Goal: Task Accomplishment & Management: Manage account settings

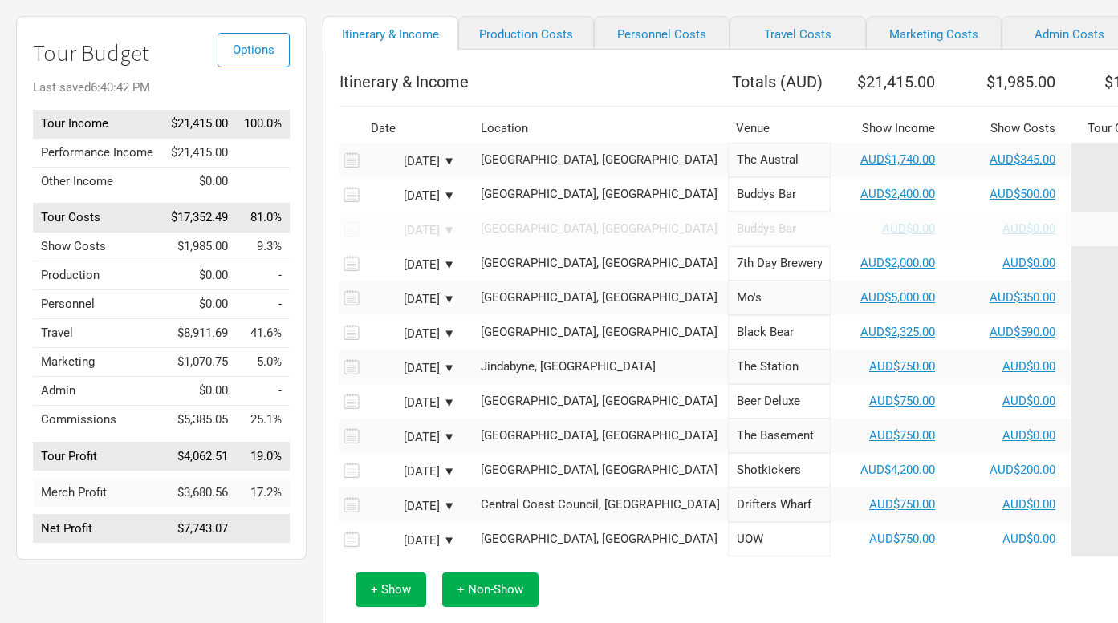
scroll to position [110, 0]
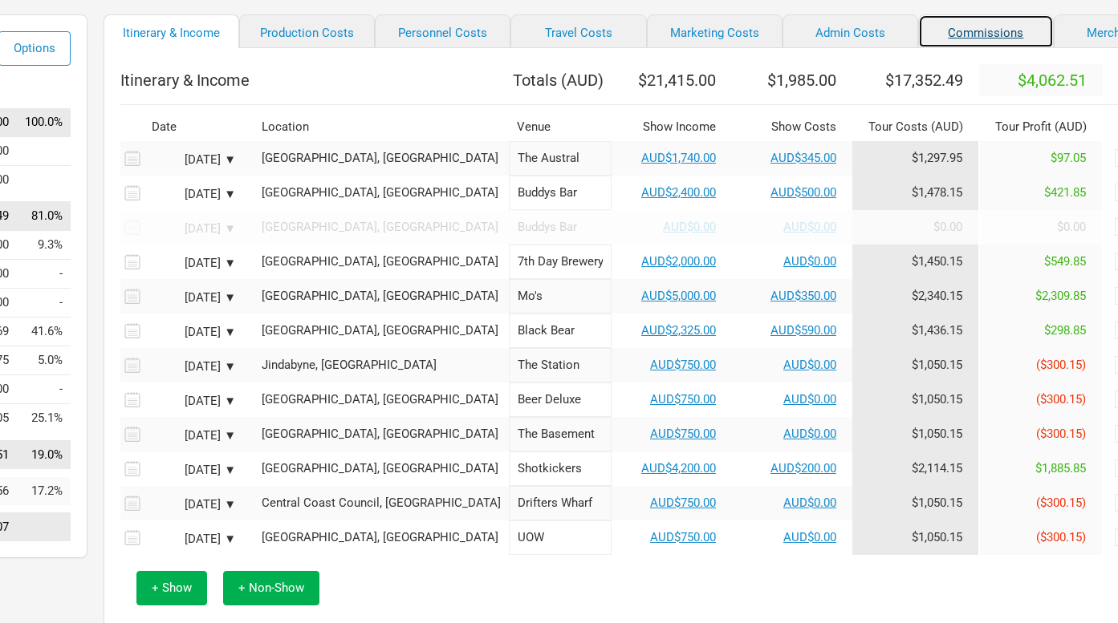
click at [940, 39] on link "Commissions" at bounding box center [986, 31] width 136 height 34
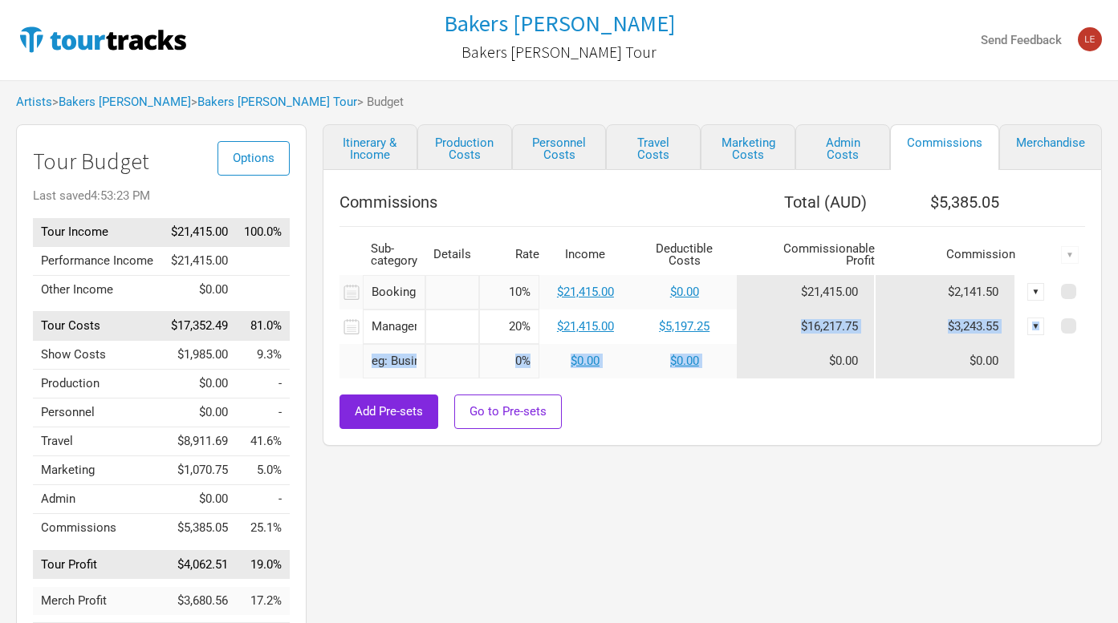
drag, startPoint x: 794, startPoint y: 325, endPoint x: 867, endPoint y: 344, distance: 74.7
click at [867, 344] on tbody "Booking Agent 1 selection 10% $21,415.00 $0.00 $21,415.00 $2,141.50 ▼ Managemen…" at bounding box center [711, 327] width 745 height 104
click at [871, 439] on div "Commissions Total ( AUD ) $5,385.05 Sub-category Details Rate Income Deductible…" at bounding box center [712, 308] width 779 height 276
click at [713, 432] on div "Commissions Total ( AUD ) $5,385.05 Sub-category Details Rate Income Deductible…" at bounding box center [712, 308] width 779 height 276
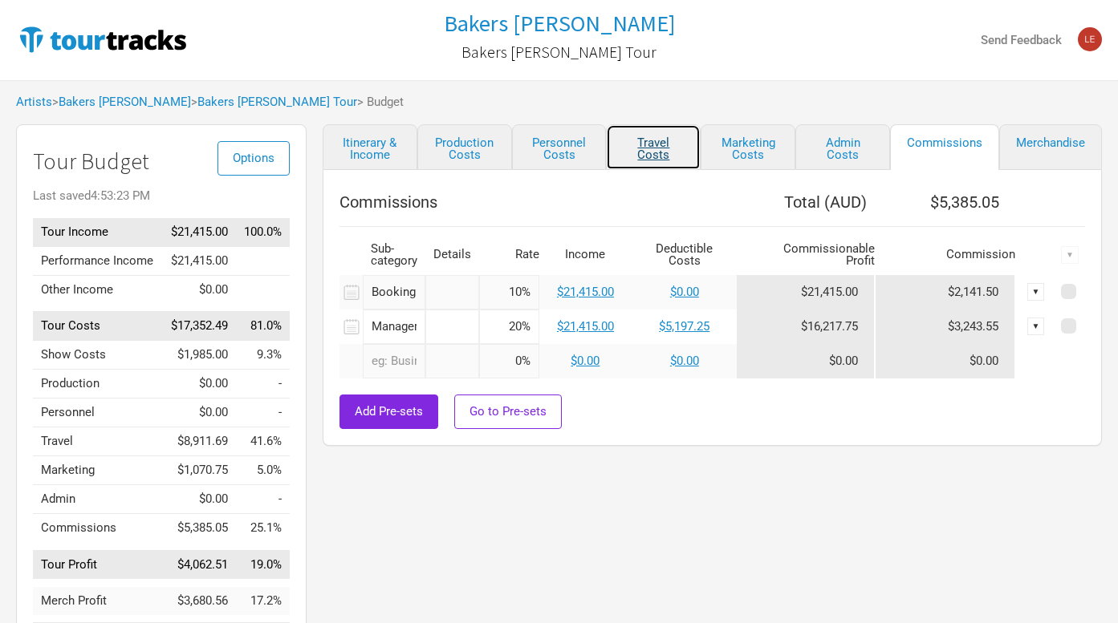
click at [654, 152] on link "Travel Costs" at bounding box center [653, 147] width 95 height 46
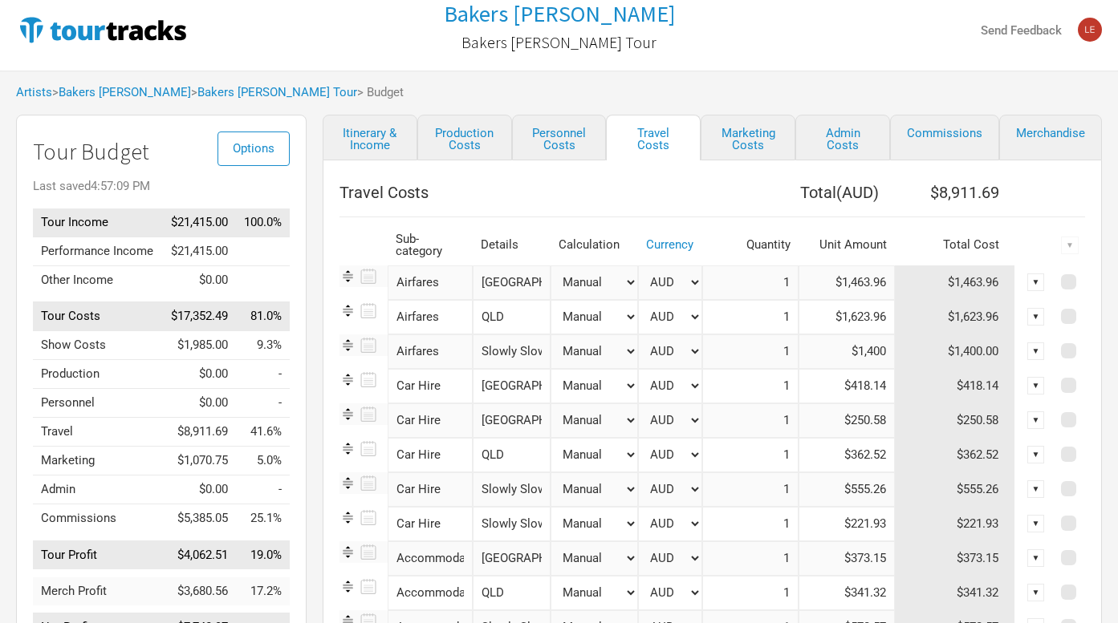
scroll to position [9, 0]
click at [747, 149] on link "Marketing Costs" at bounding box center [747, 139] width 95 height 46
select select "% of Gross"
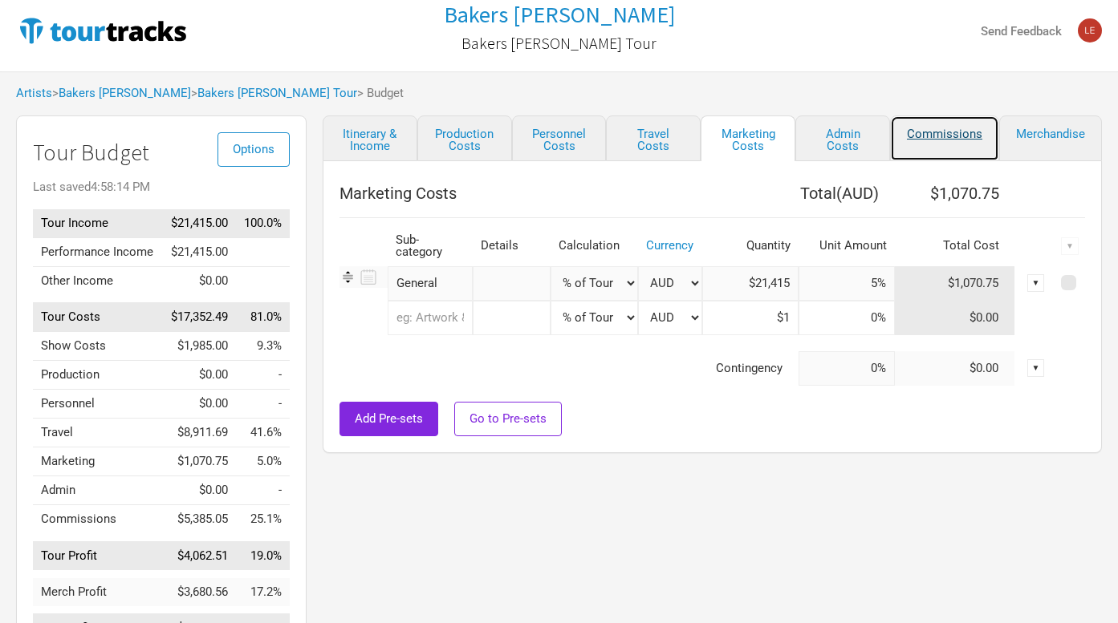
click at [930, 148] on link "Commissions" at bounding box center [944, 139] width 109 height 46
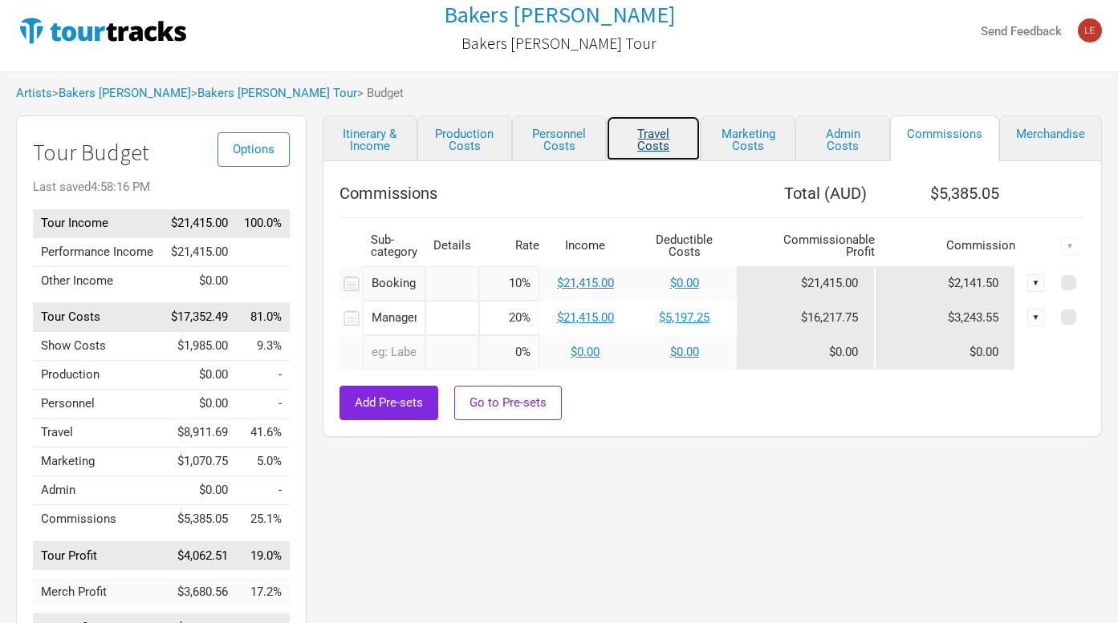
click at [655, 148] on link "Travel Costs" at bounding box center [653, 139] width 95 height 46
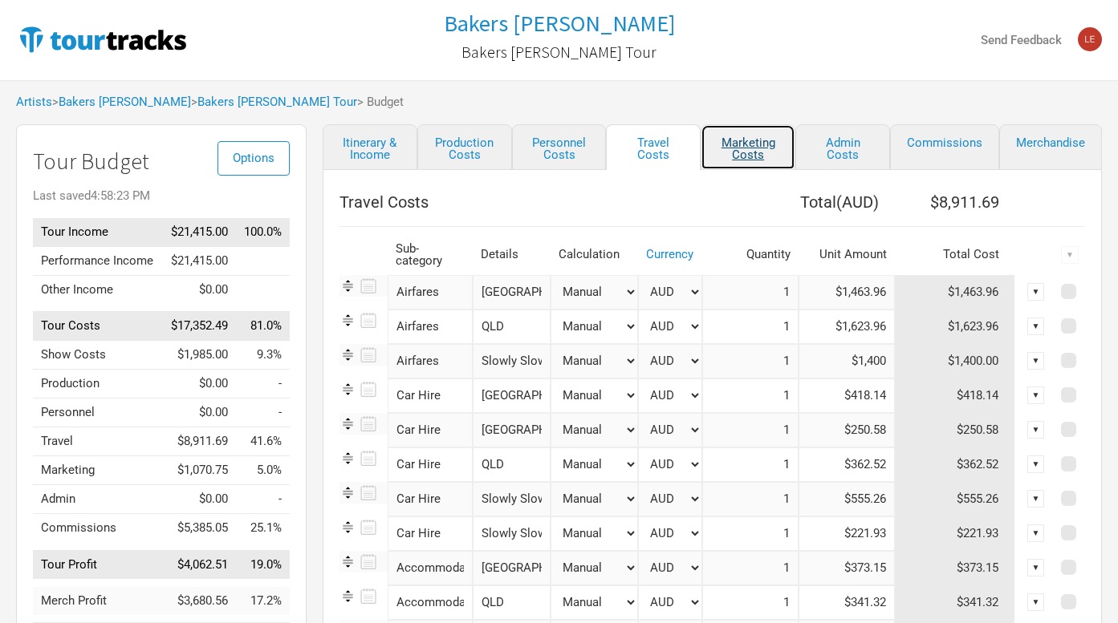
click at [764, 146] on link "Marketing Costs" at bounding box center [747, 147] width 95 height 46
select select "% of Gross"
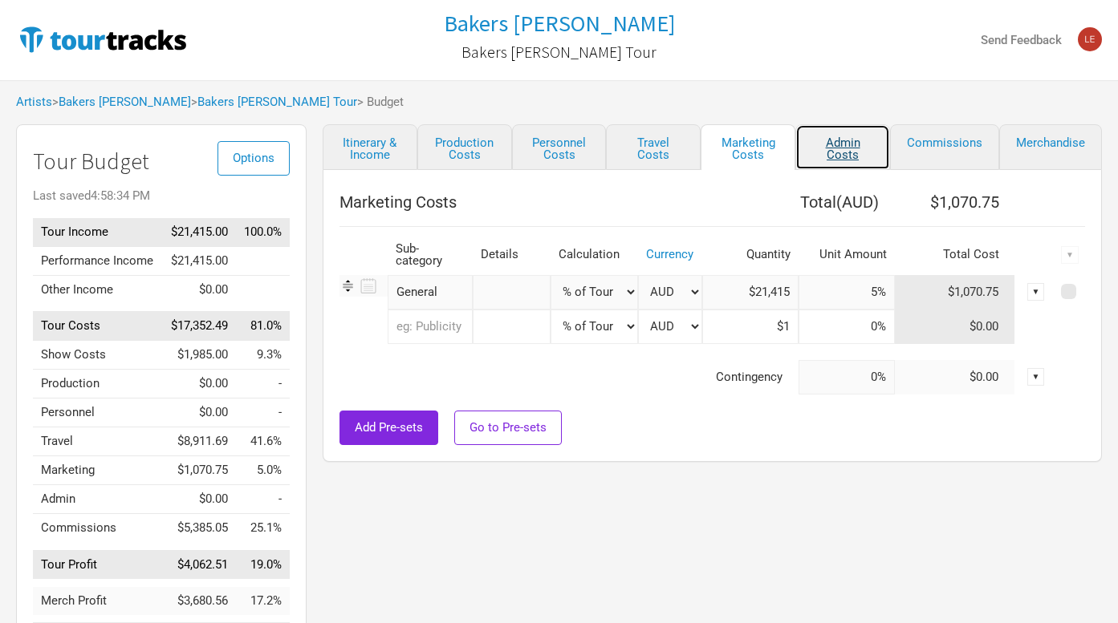
click at [846, 161] on link "Admin Costs" at bounding box center [842, 147] width 95 height 46
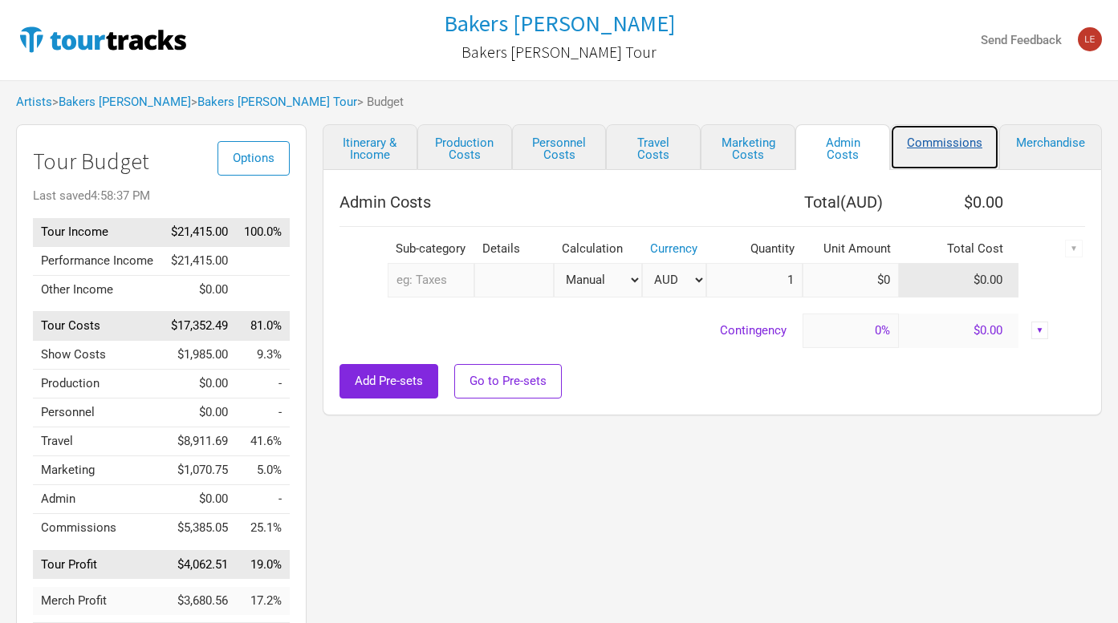
click at [932, 150] on link "Commissions" at bounding box center [944, 147] width 109 height 46
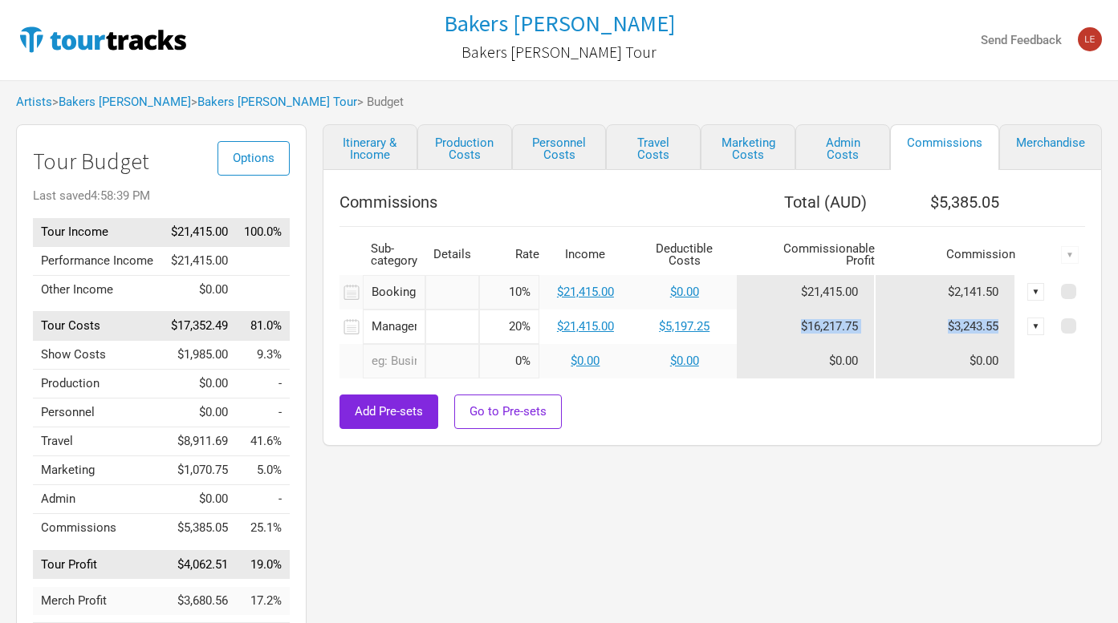
drag, startPoint x: 1000, startPoint y: 329, endPoint x: 762, endPoint y: 327, distance: 237.5
click at [762, 327] on tr "Management 1 selection 20% $21,415.00 $5,197.25 $16,217.75 $3,243.55 ▼" at bounding box center [711, 327] width 745 height 35
click at [779, 428] on div "Commissions Total ( AUD ) $5,385.05 Sub-category Details Rate Income Deductible…" at bounding box center [712, 308] width 779 height 276
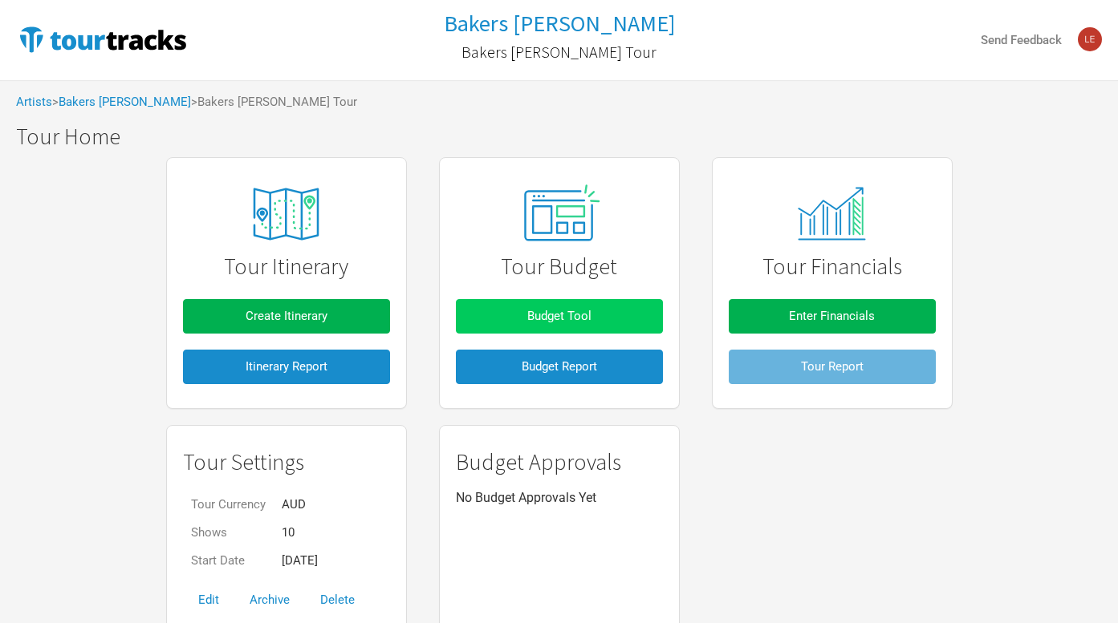
click at [589, 319] on span "Budget Tool" at bounding box center [559, 316] width 64 height 14
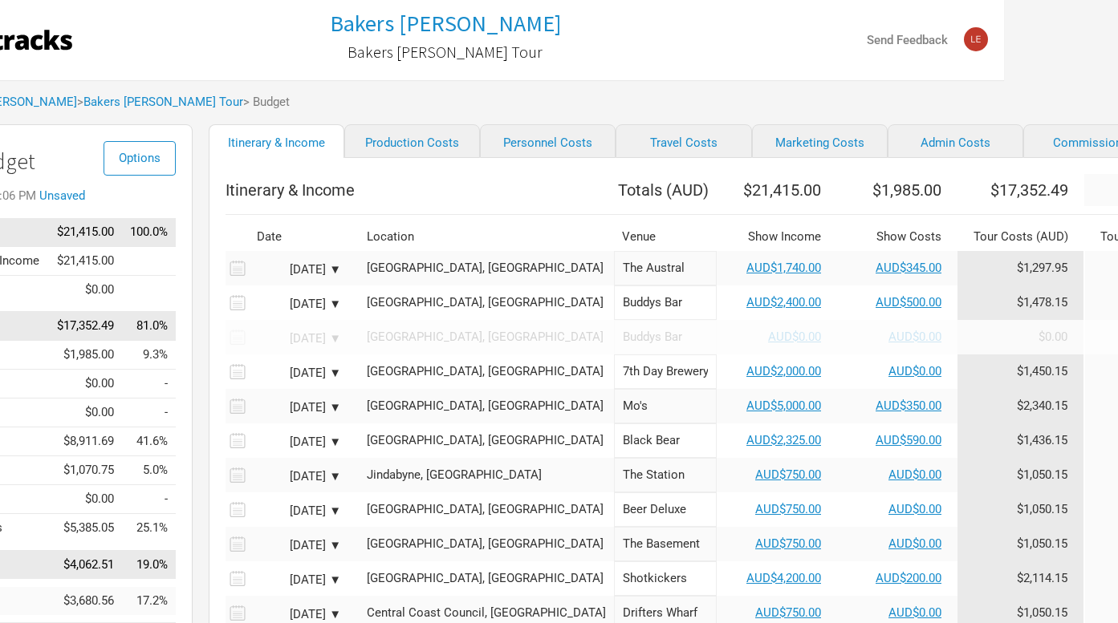
scroll to position [0, 219]
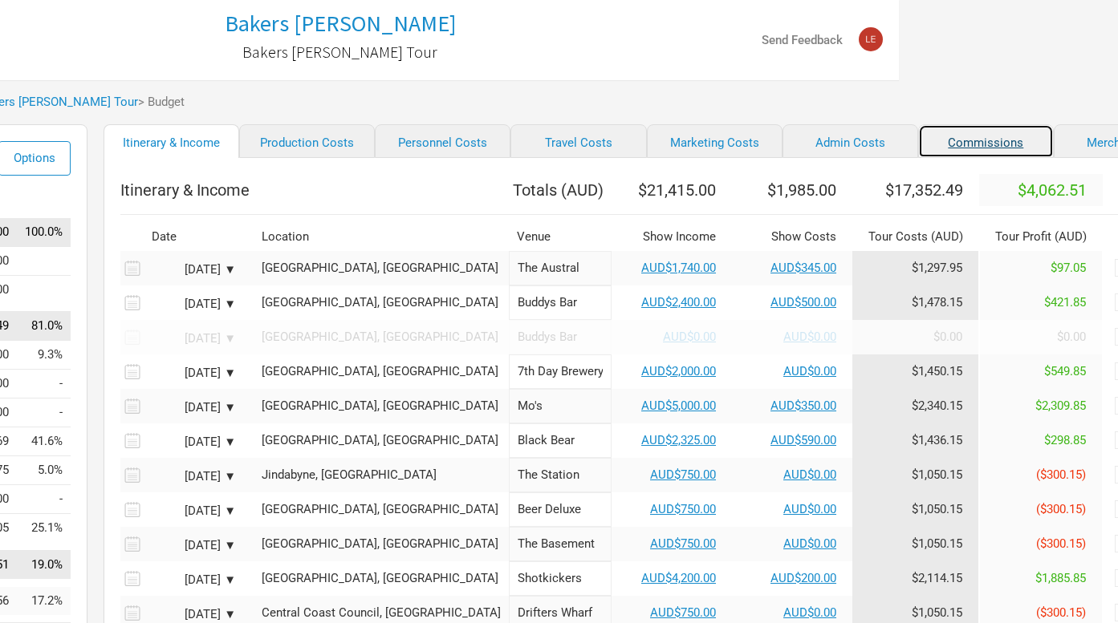
click at [923, 133] on link "Commissions" at bounding box center [986, 141] width 136 height 34
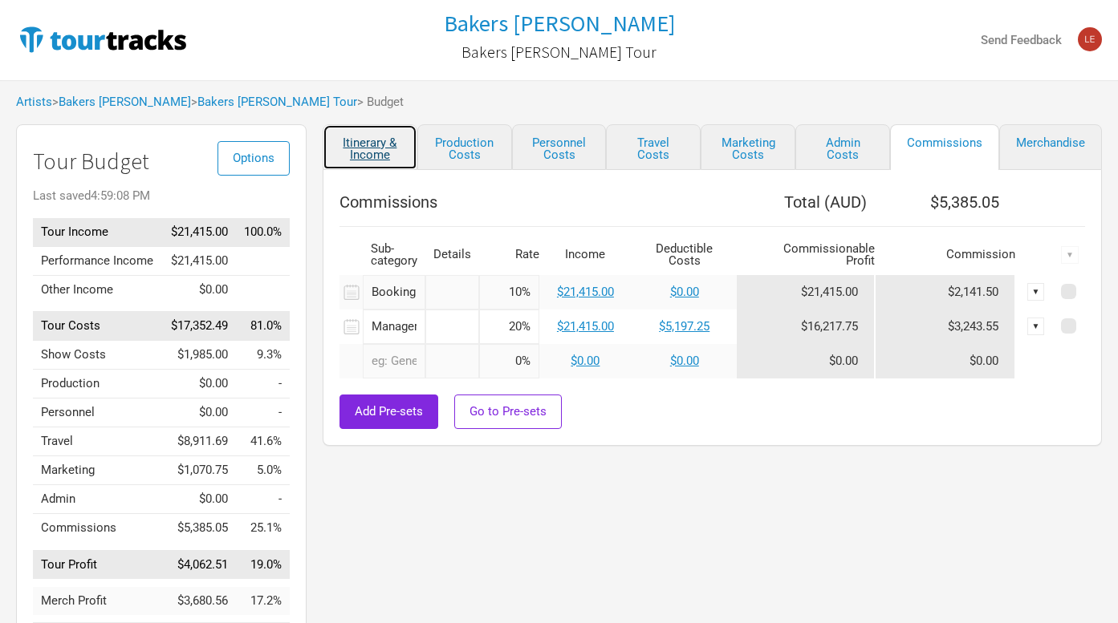
click at [365, 152] on link "Itinerary & Income" at bounding box center [370, 147] width 95 height 46
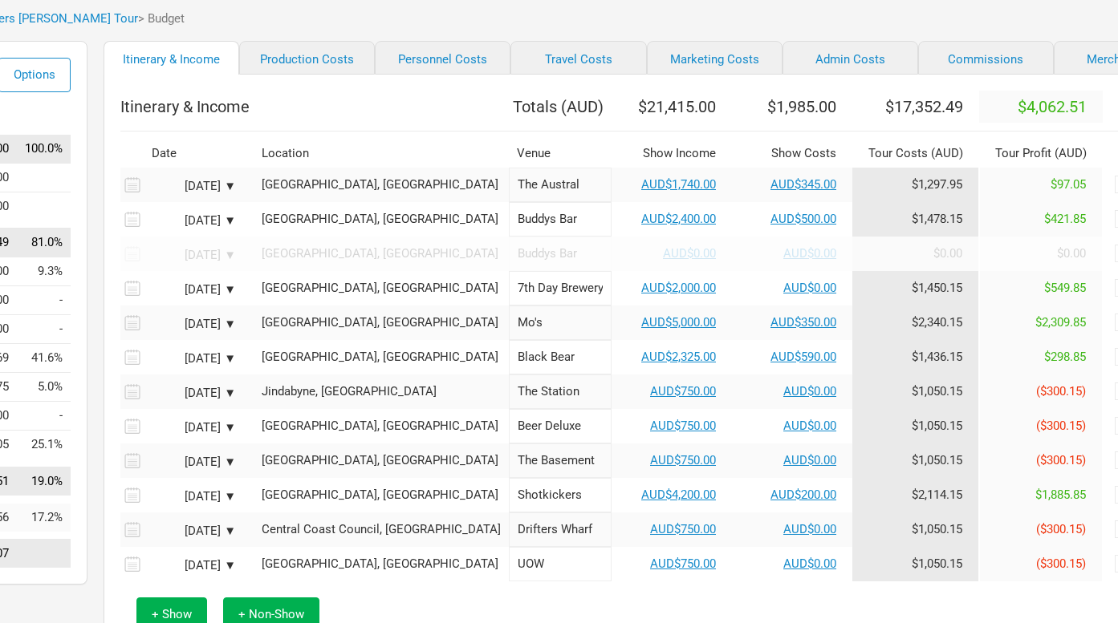
scroll to position [0, 219]
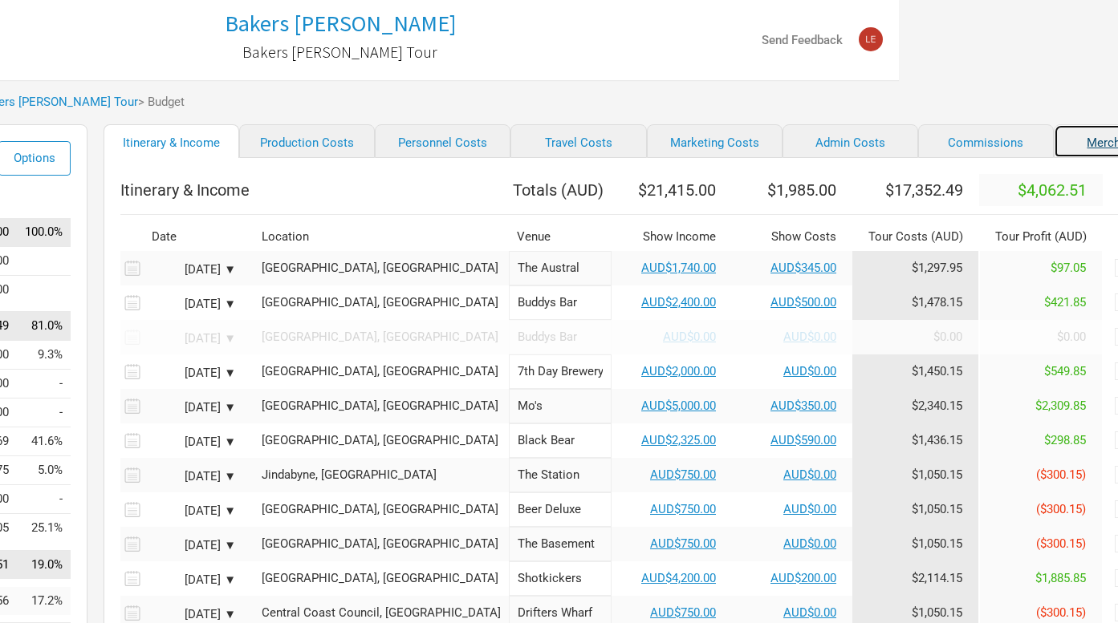
click at [1053, 145] on link "Merchandise" at bounding box center [1121, 141] width 136 height 34
select select "Set Amount"
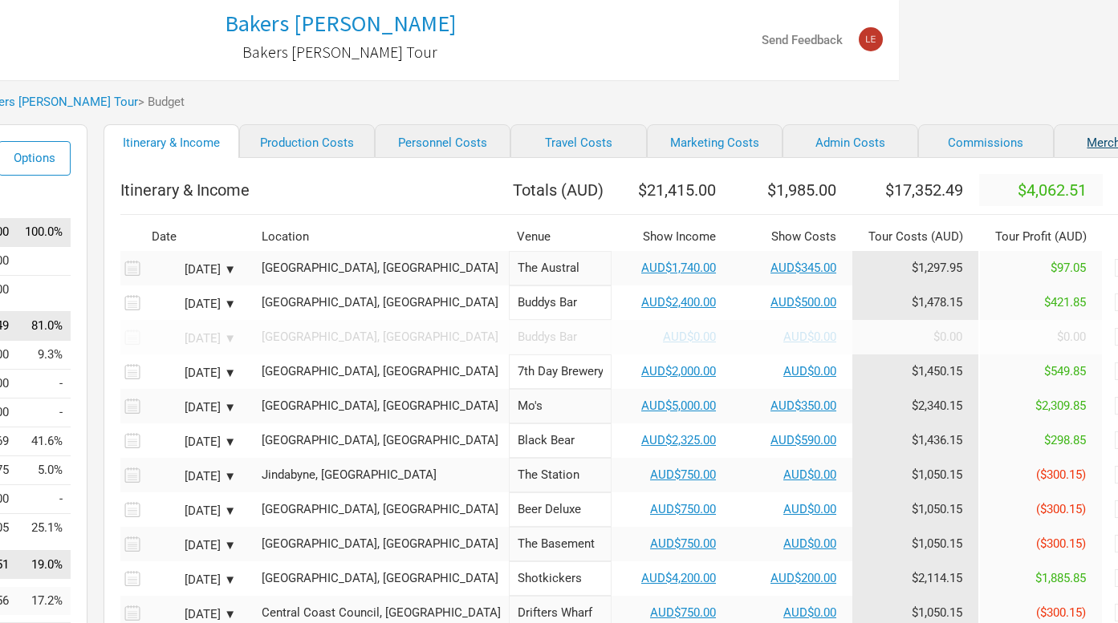
select select "Set Amount"
select select "% of Gross Merch"
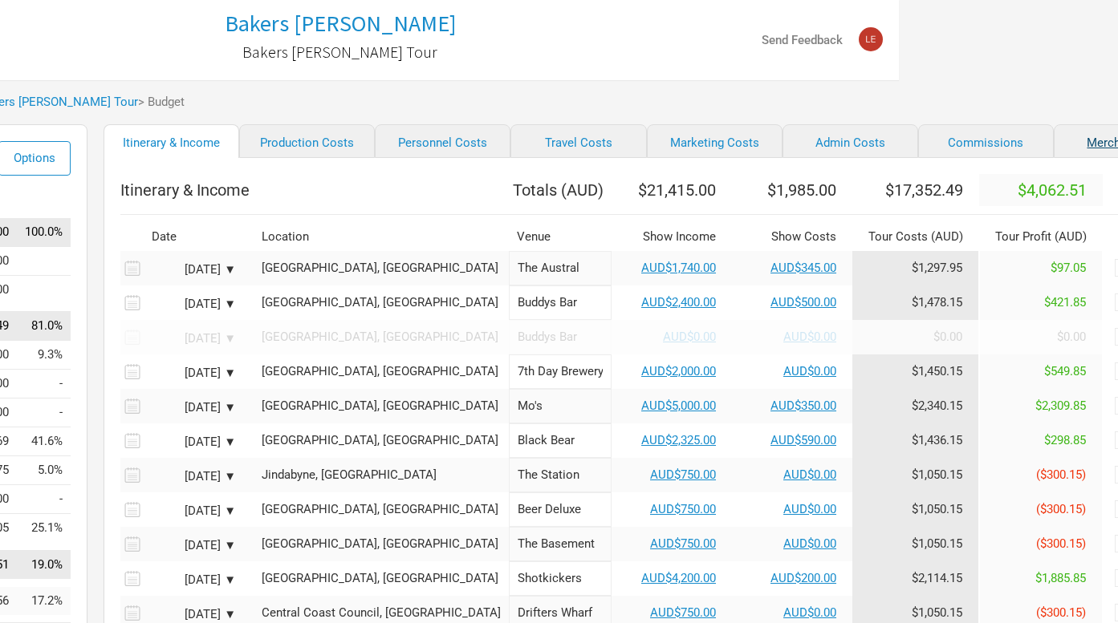
select select "% of Gross Merch"
